Goal: Information Seeking & Learning: Check status

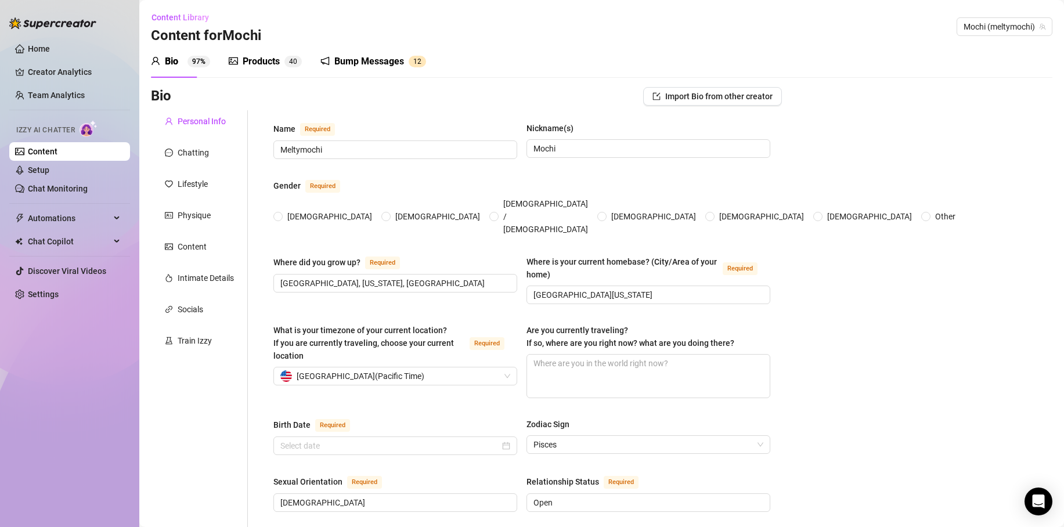
radio input "true"
type input "[DATE]"
click at [45, 91] on link "Team Analytics" at bounding box center [56, 95] width 57 height 9
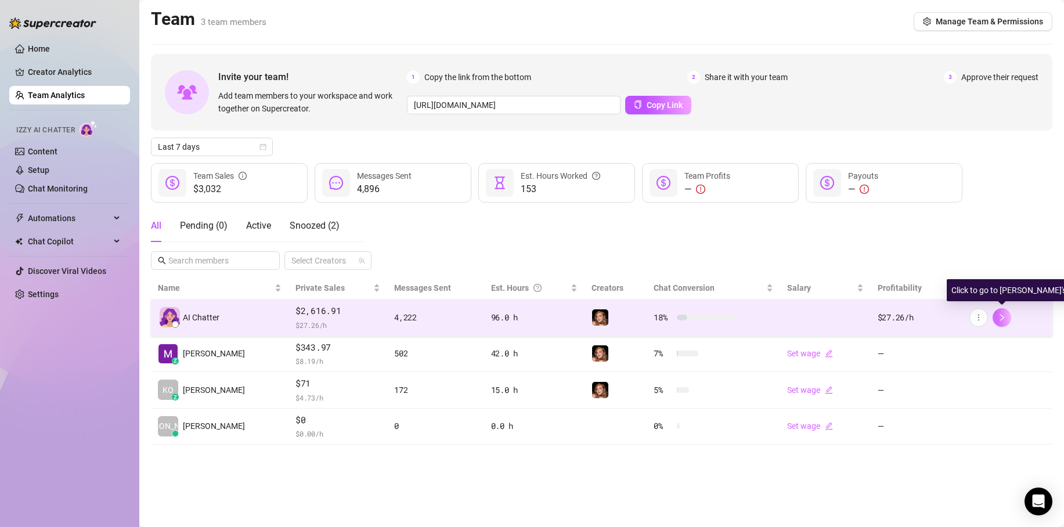
click at [1004, 316] on icon "right" at bounding box center [1001, 317] width 8 height 8
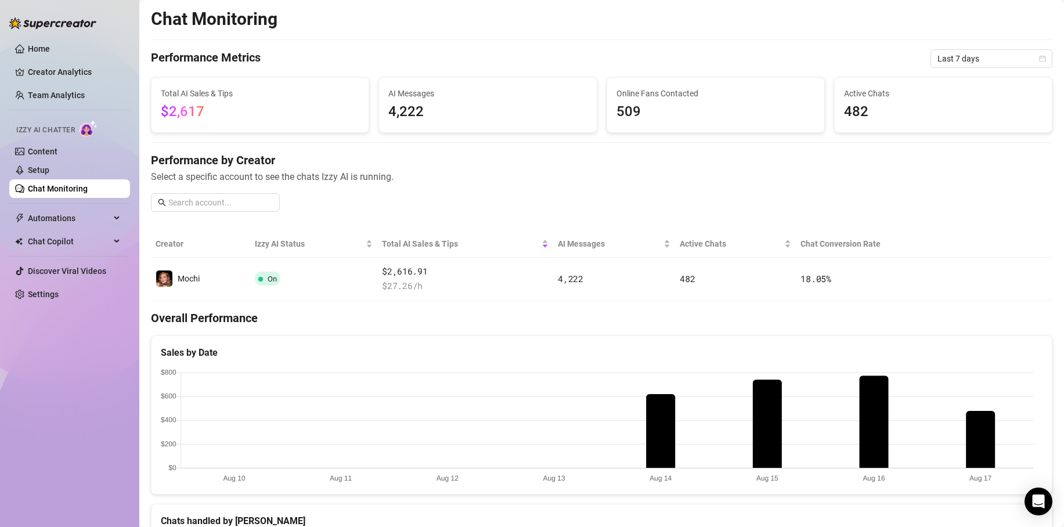
click at [62, 190] on link "Chat Monitoring" at bounding box center [58, 188] width 60 height 9
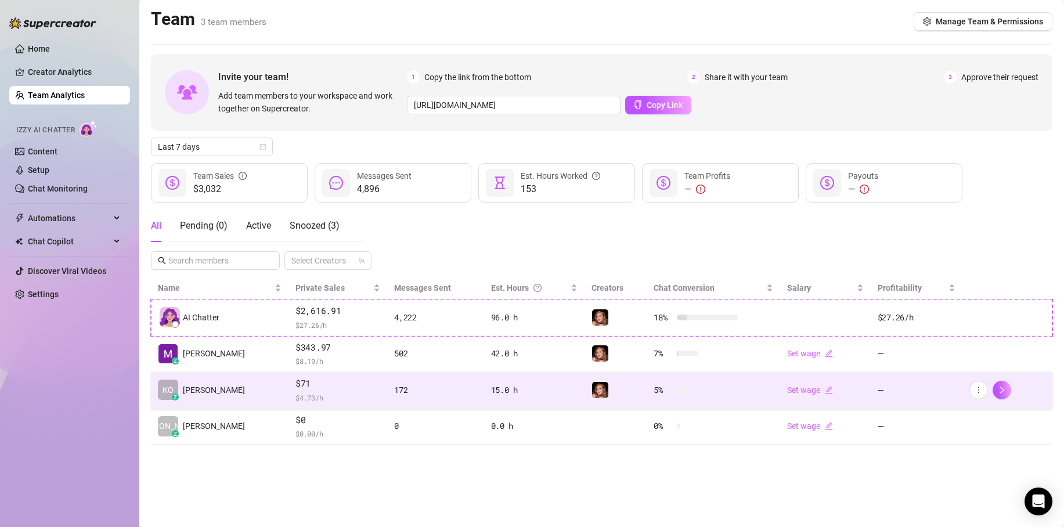
click at [417, 393] on div "172" at bounding box center [435, 390] width 82 height 13
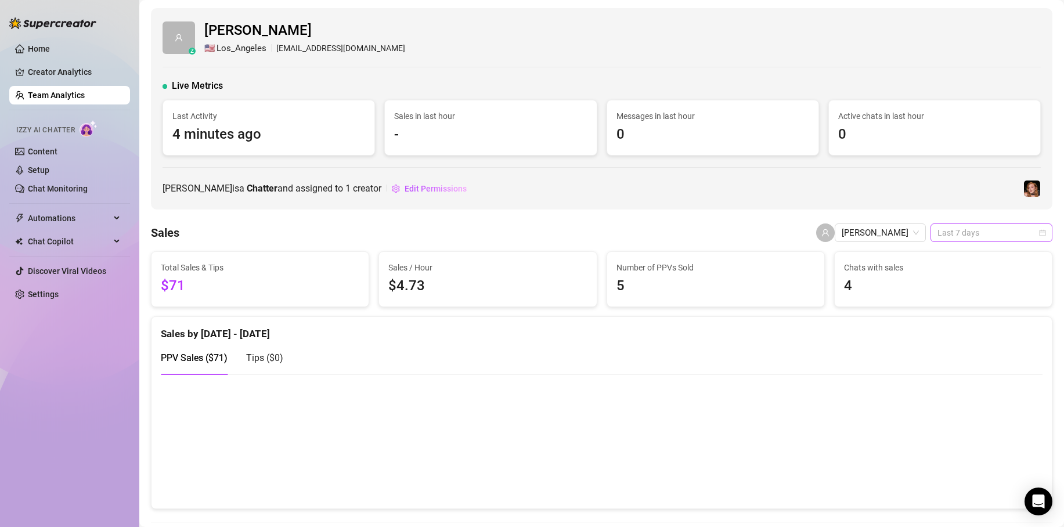
click at [962, 232] on span "Last 7 days" at bounding box center [991, 232] width 108 height 17
click at [950, 249] on div "Last 24 hours" at bounding box center [982, 255] width 103 height 13
click at [951, 231] on span "Last 24 hours" at bounding box center [991, 232] width 108 height 17
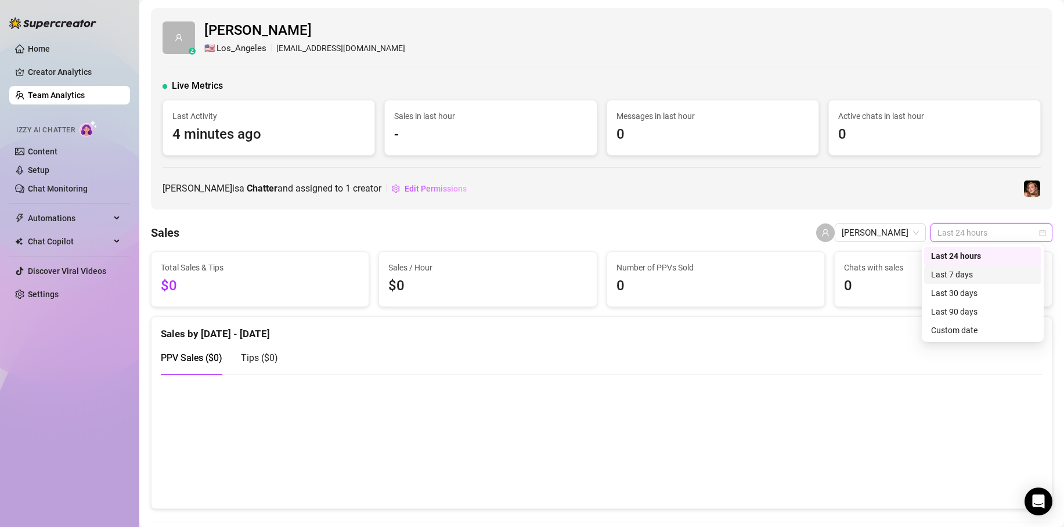
click at [950, 277] on div "Last 7 days" at bounding box center [982, 274] width 103 height 13
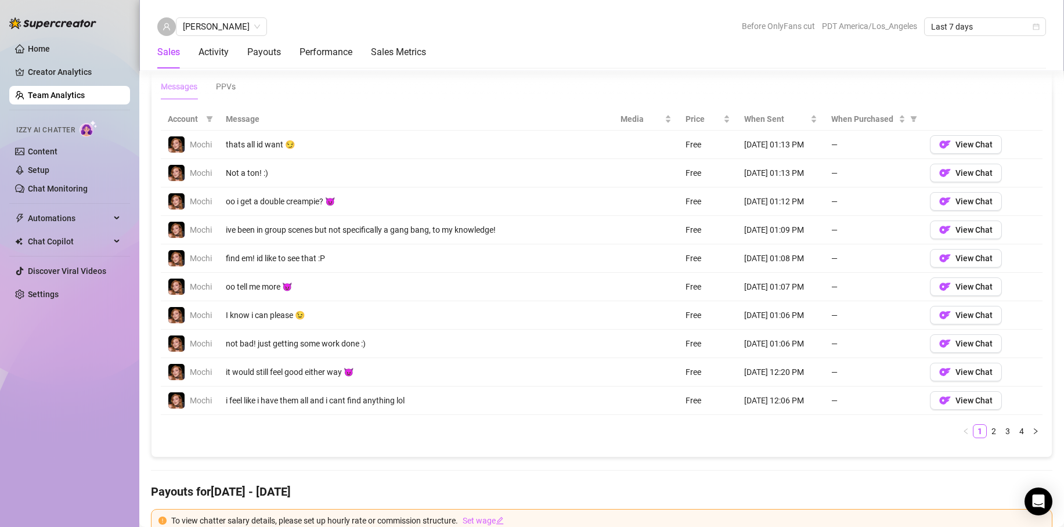
scroll to position [827, 0]
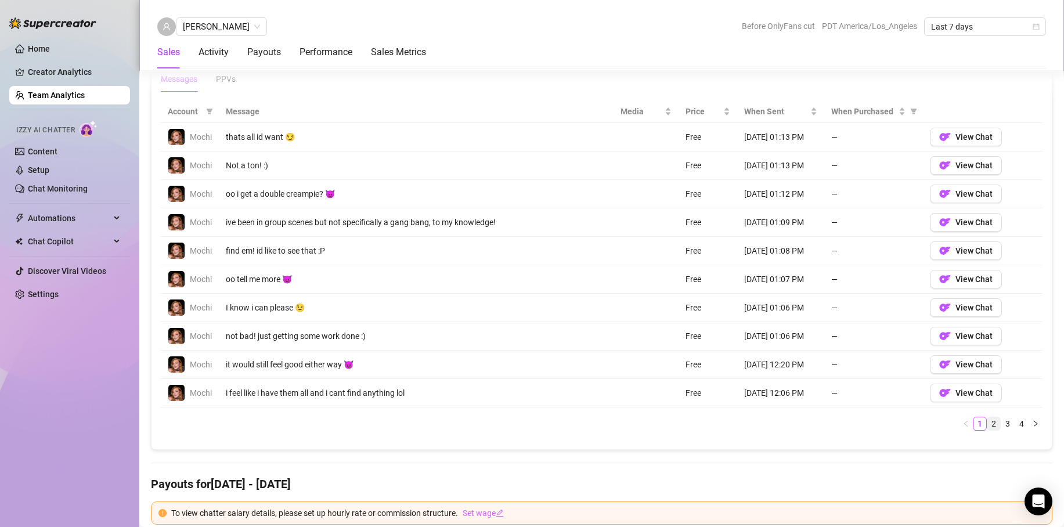
click at [987, 430] on link "2" at bounding box center [993, 423] width 13 height 13
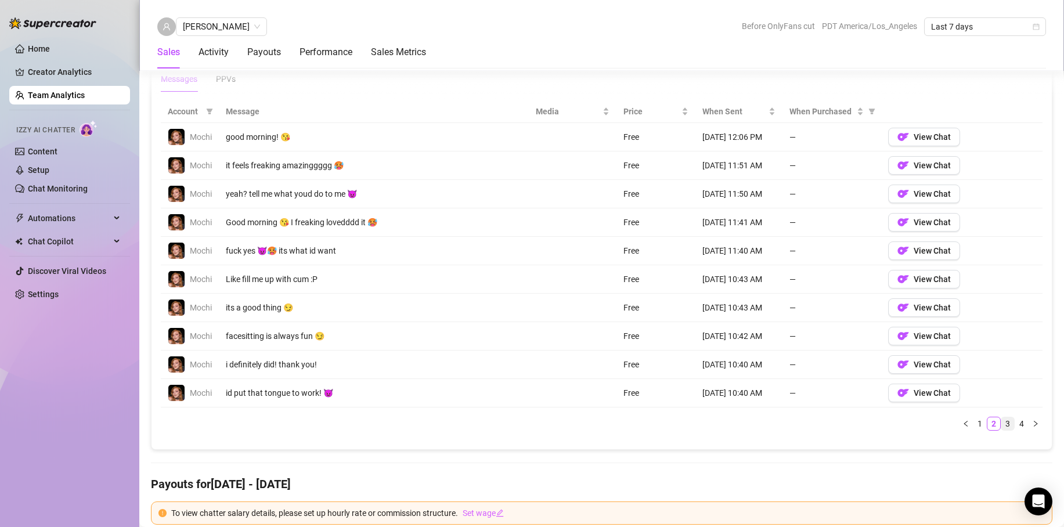
click at [1001, 430] on link "3" at bounding box center [1007, 423] width 13 height 13
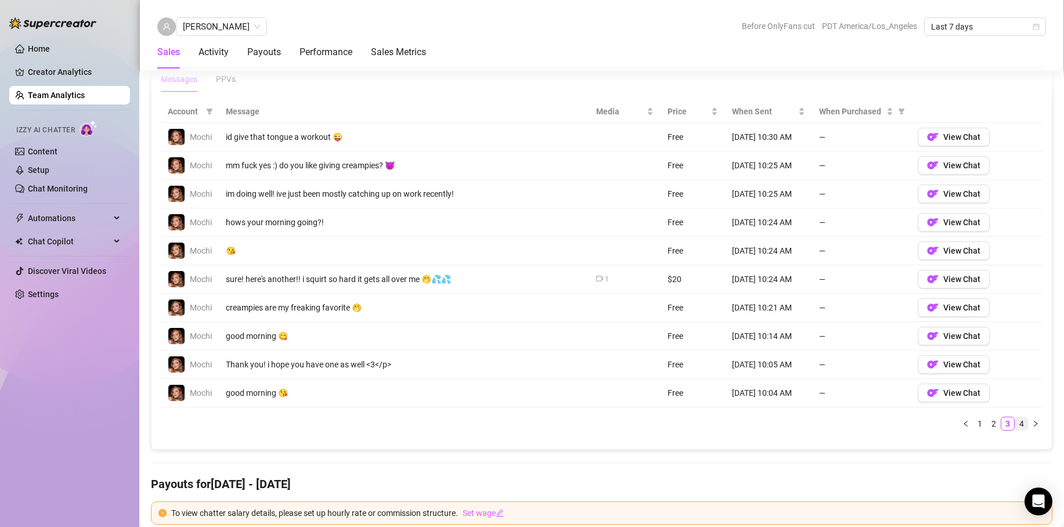
click at [1015, 430] on link "4" at bounding box center [1021, 423] width 13 height 13
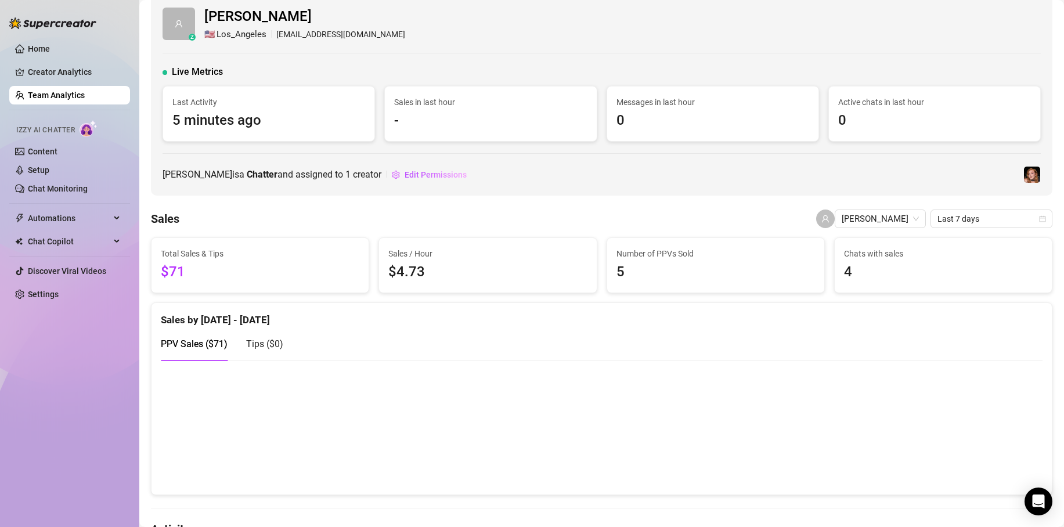
scroll to position [0, 0]
